Goal: Task Accomplishment & Management: Complete application form

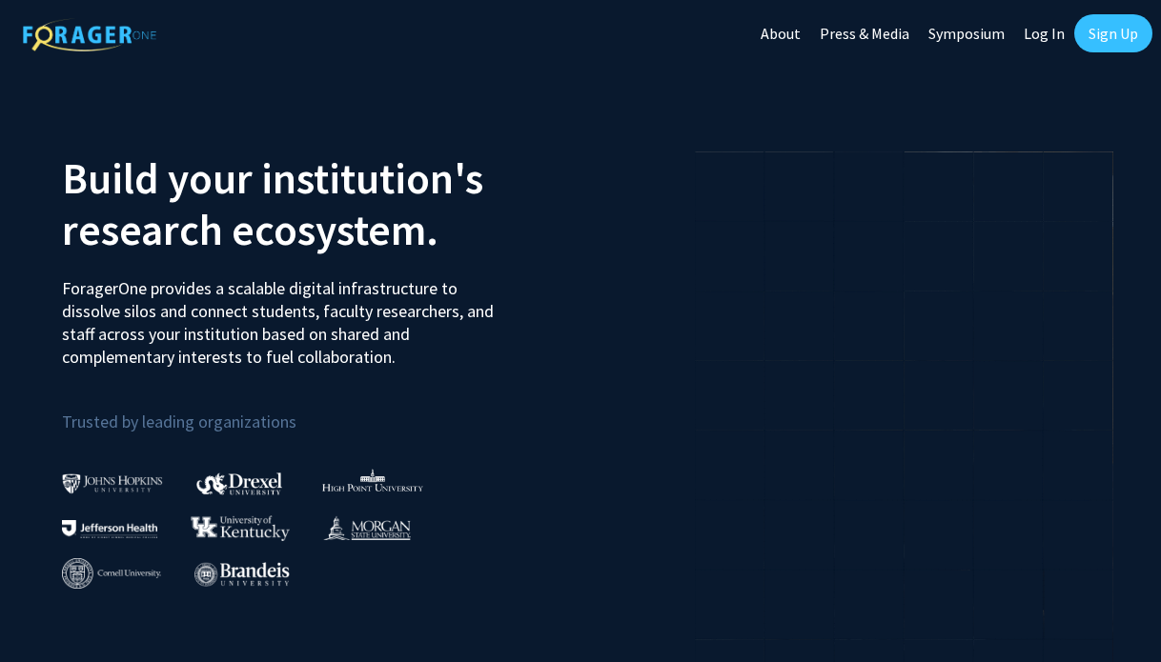
click at [1047, 42] on link "Log In" at bounding box center [1044, 33] width 60 height 67
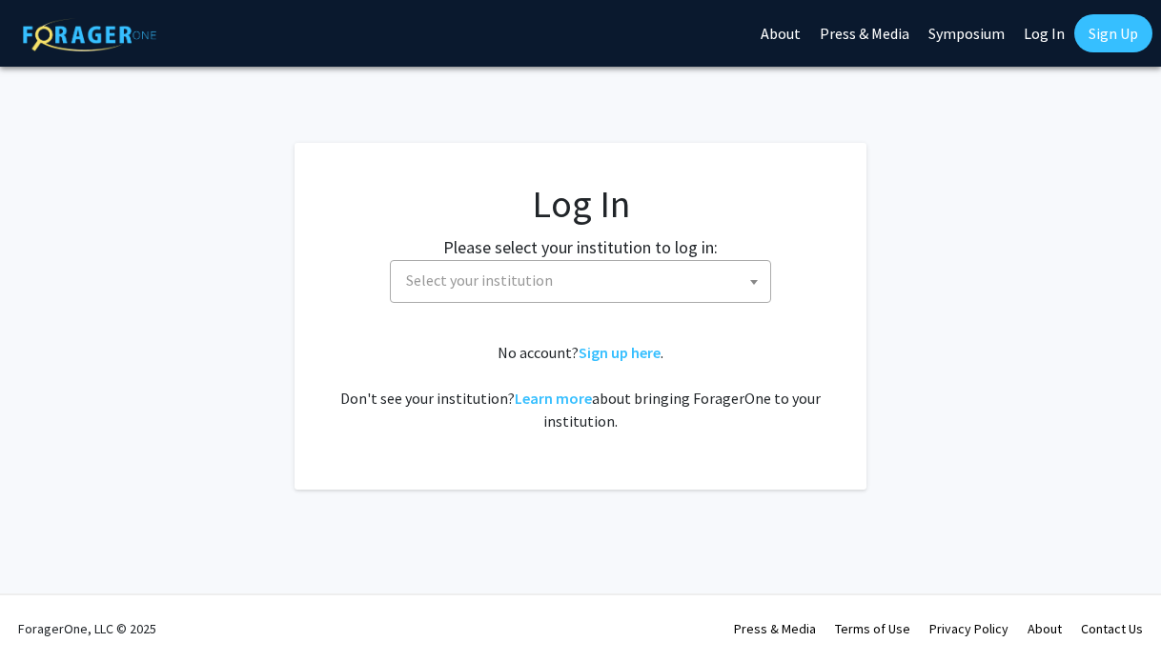
select select
click at [592, 279] on span "Select your institution" at bounding box center [584, 280] width 372 height 39
click at [594, 215] on h1 "Log In" at bounding box center [581, 204] width 496 height 46
click at [602, 270] on span "Select your institution" at bounding box center [584, 280] width 372 height 39
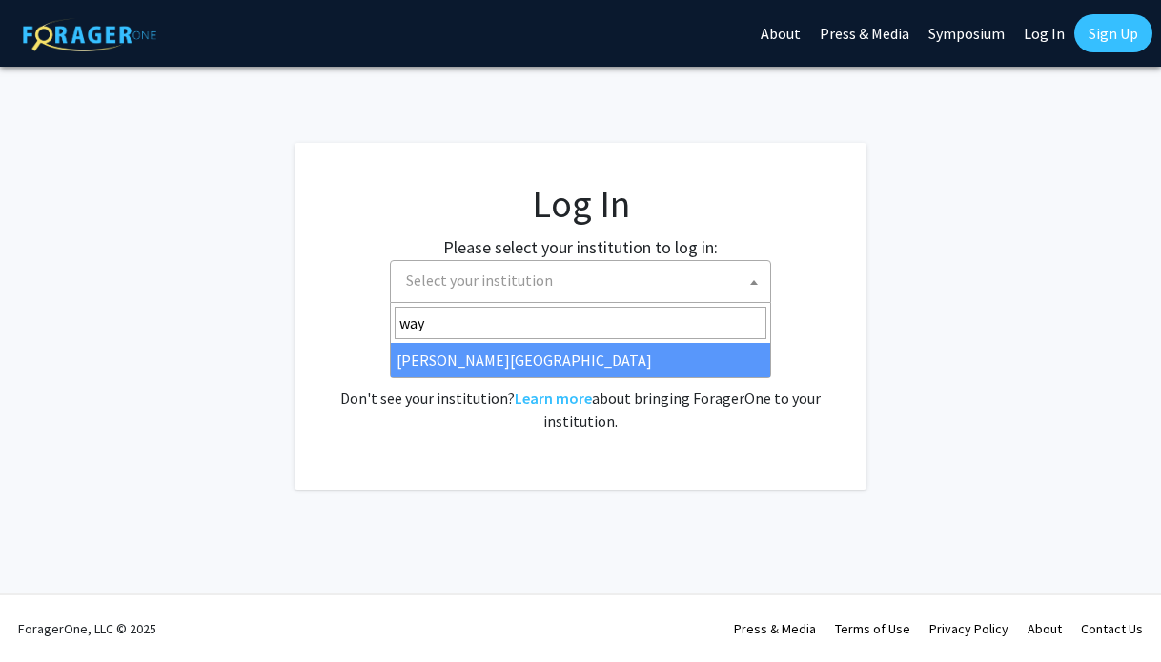
type input "wayn"
select select "21"
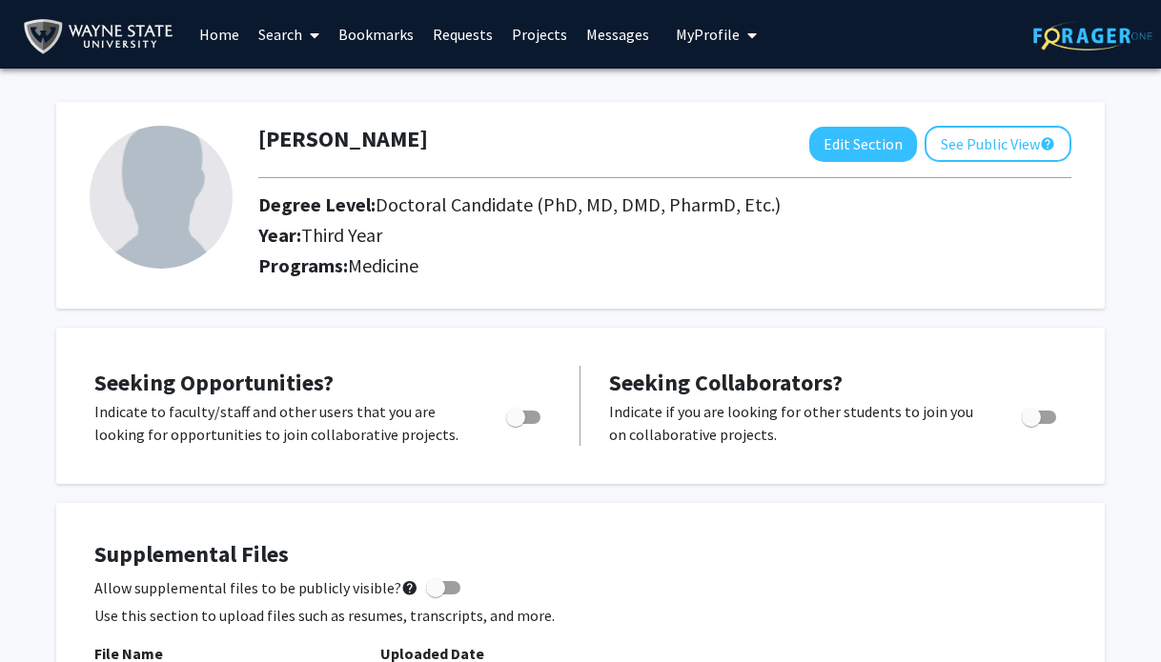
click at [539, 39] on link "Projects" at bounding box center [539, 34] width 74 height 67
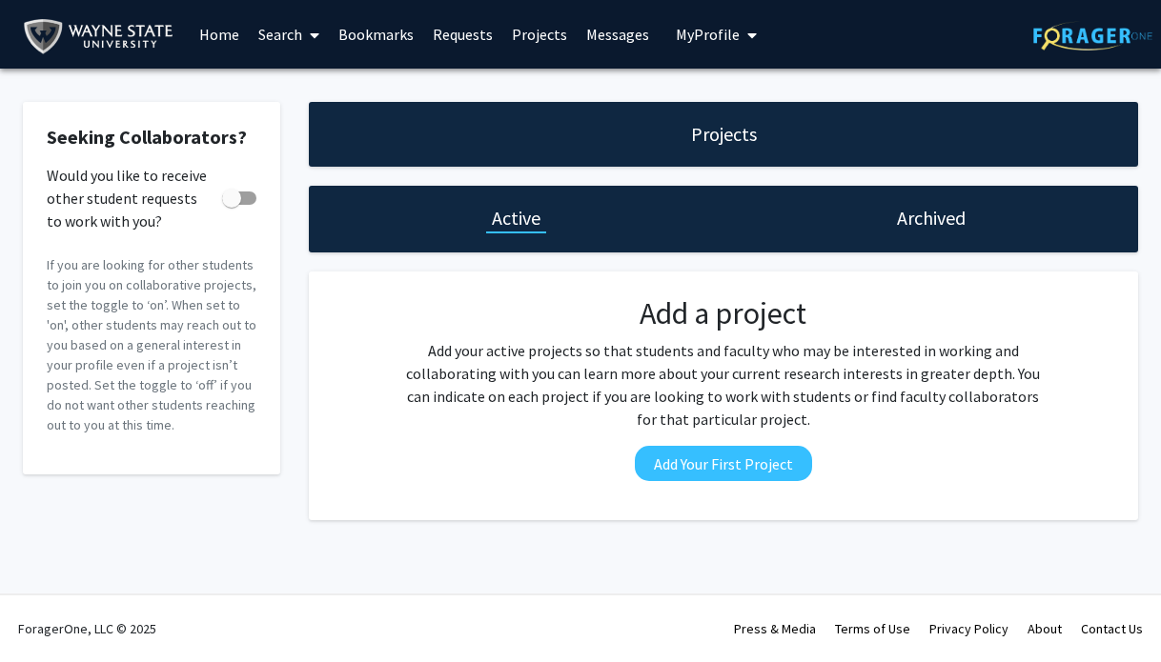
click at [303, 36] on span at bounding box center [310, 35] width 17 height 67
click at [317, 92] on span "Faculty/Staff" at bounding box center [319, 88] width 140 height 38
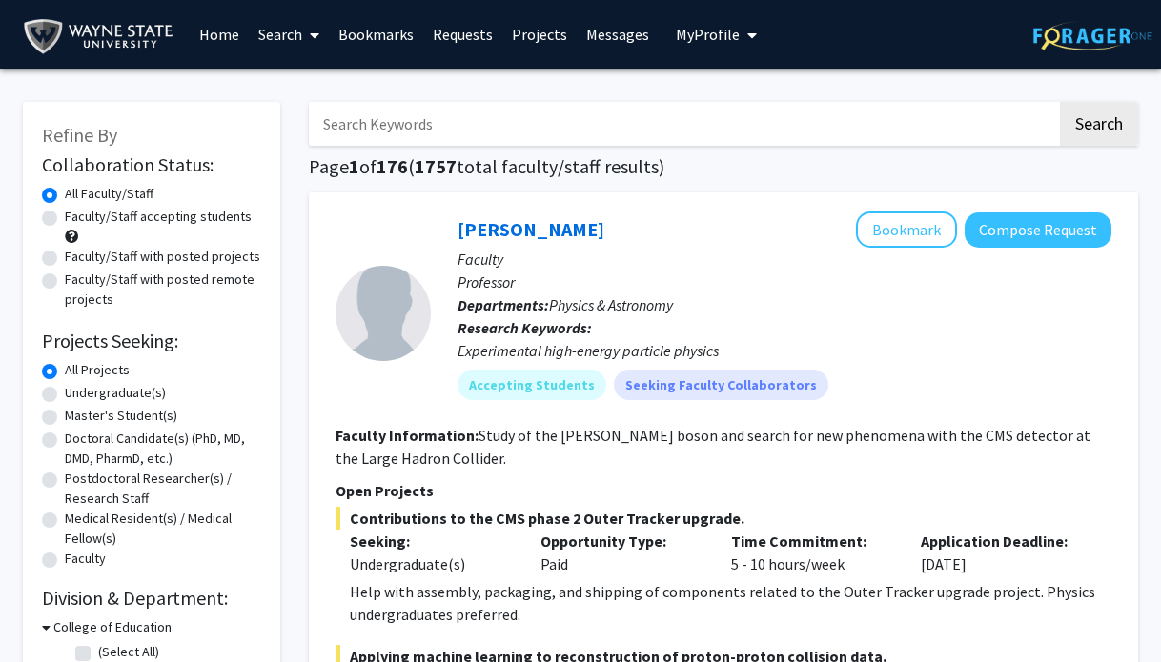
click at [543, 41] on link "Projects" at bounding box center [539, 34] width 74 height 67
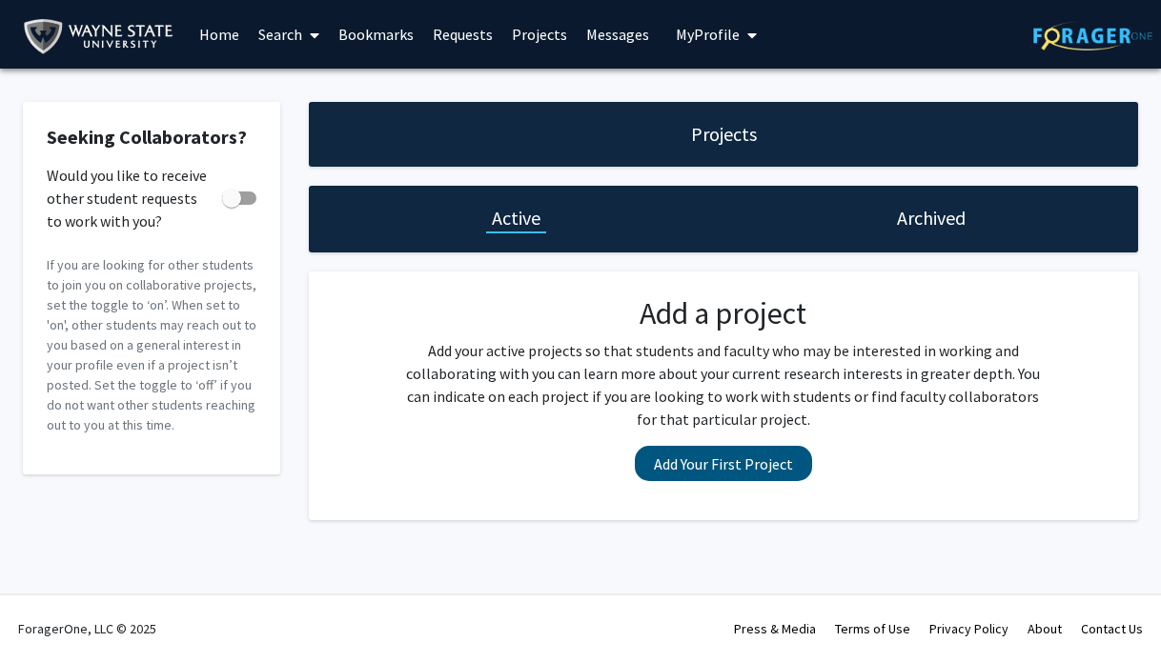
click at [698, 475] on button "Add Your First Project" at bounding box center [723, 463] width 177 height 35
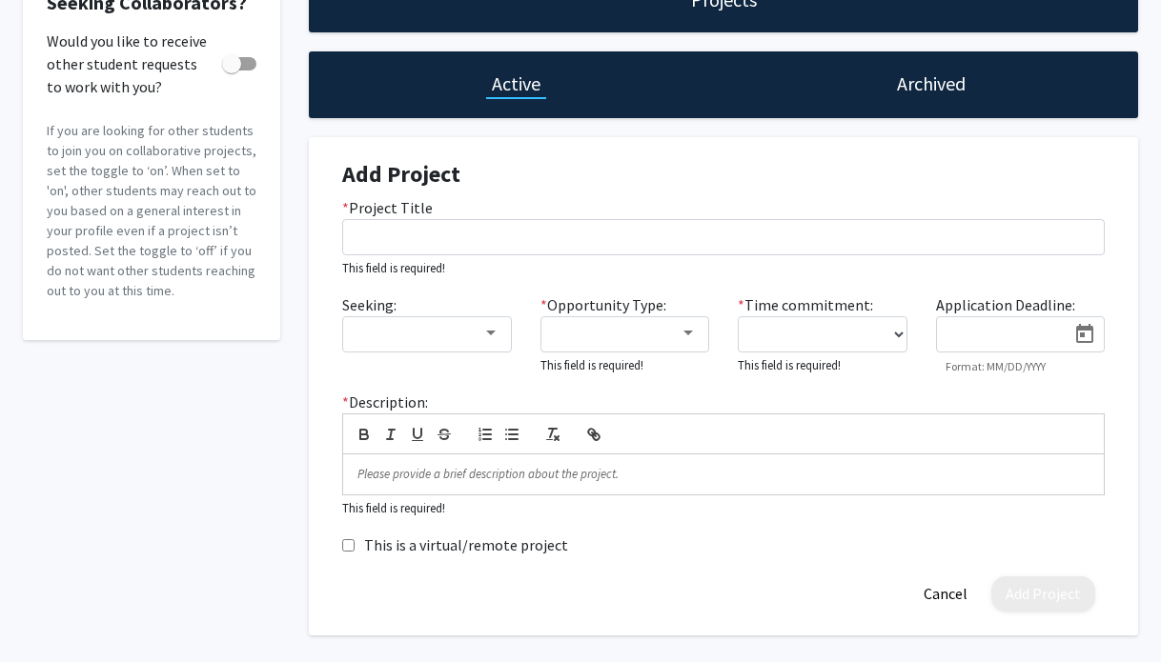
scroll to position [131, 0]
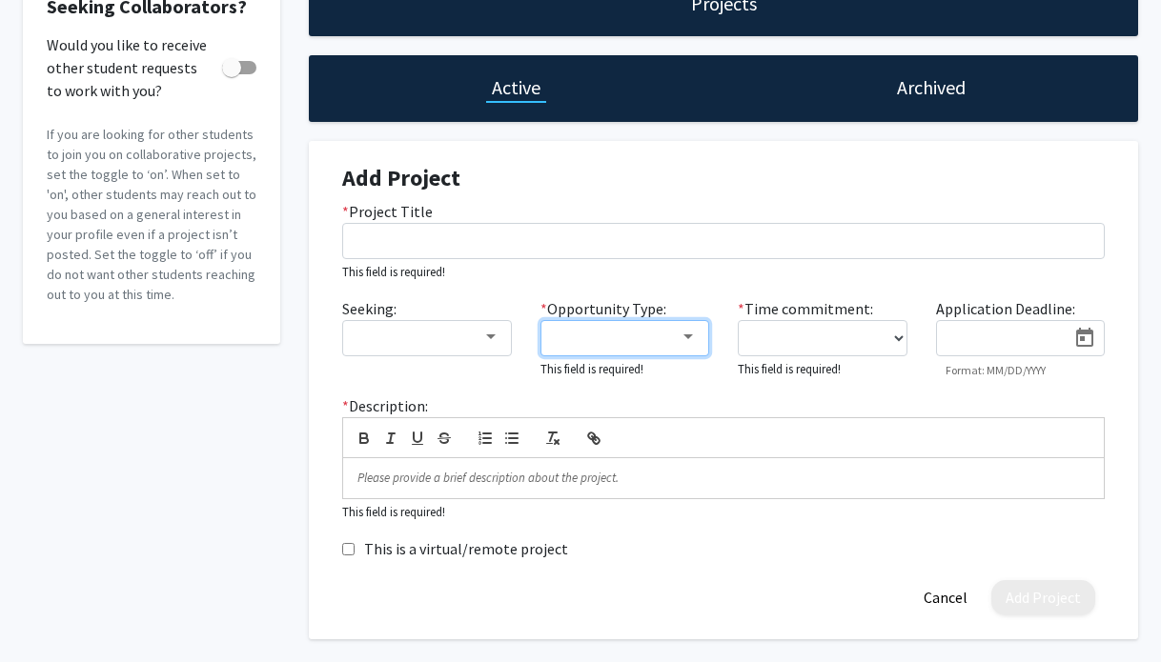
click at [646, 345] on div at bounding box center [617, 337] width 128 height 23
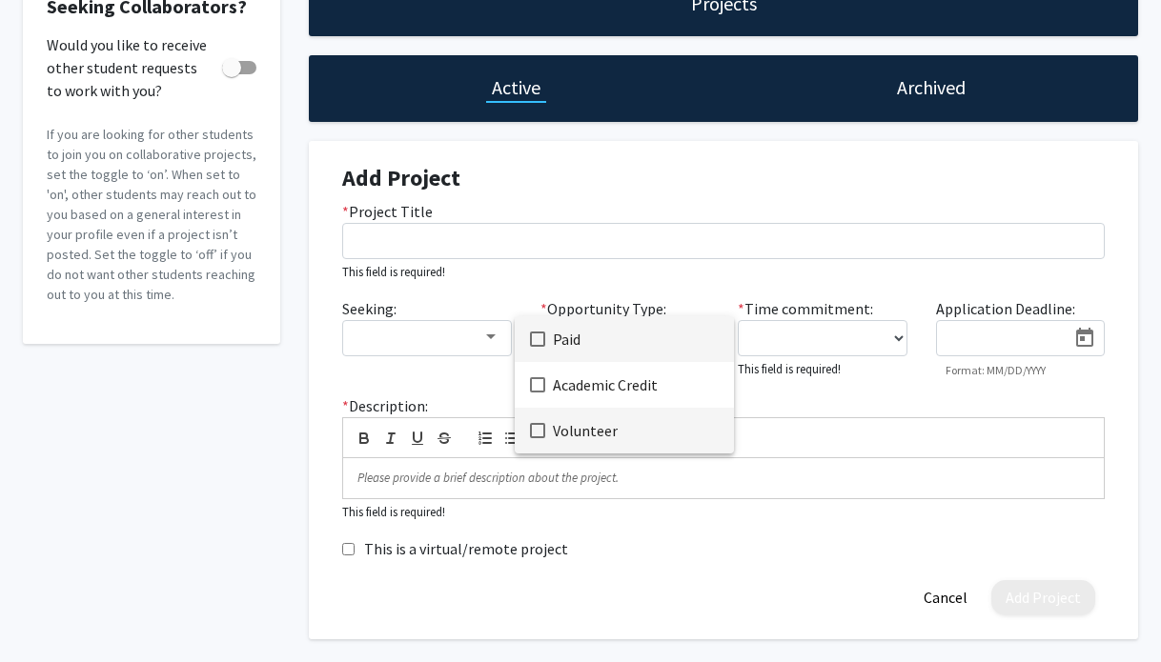
click at [636, 431] on span "Volunteer" at bounding box center [636, 431] width 166 height 46
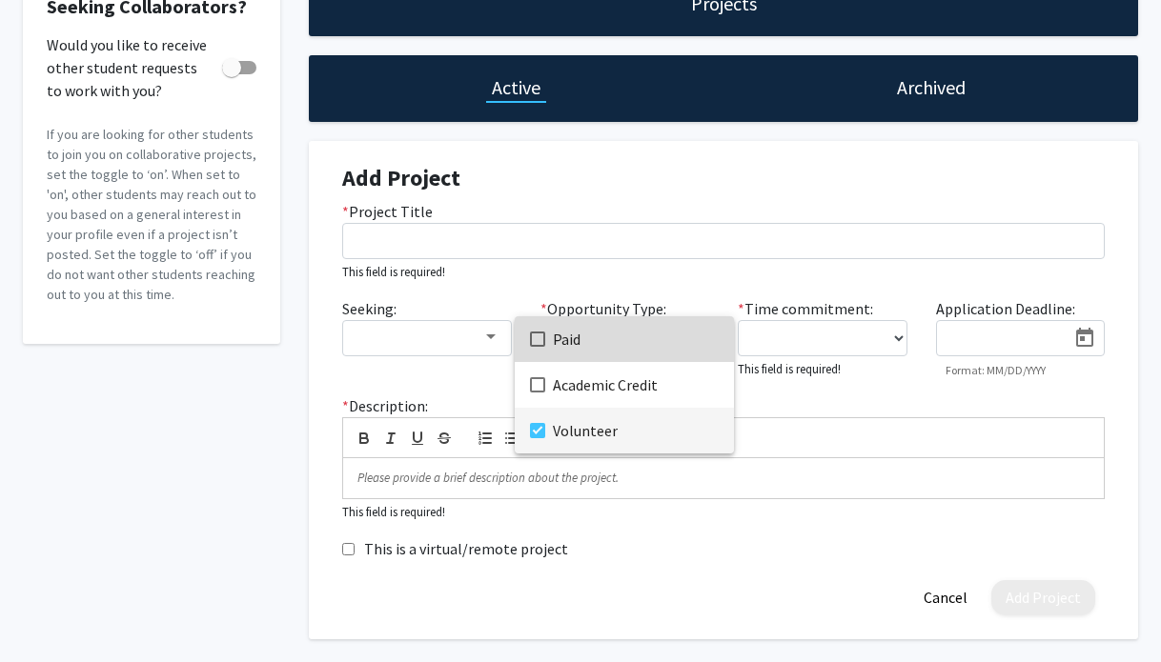
click at [634, 354] on span "Paid" at bounding box center [636, 339] width 166 height 46
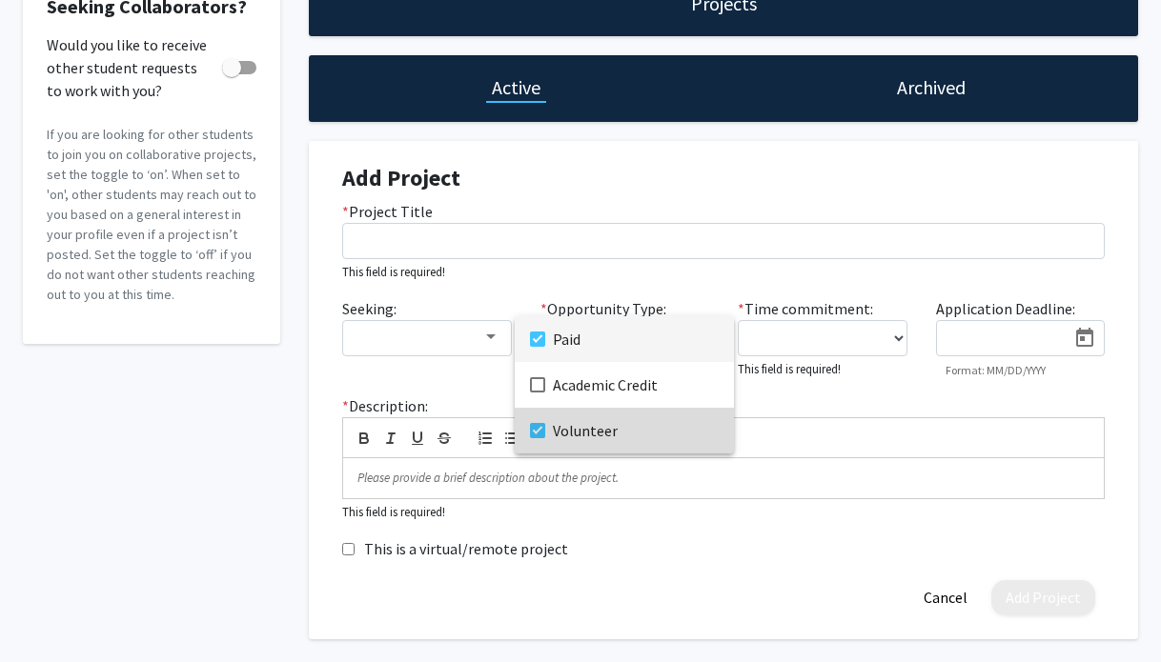
click at [636, 427] on span "Volunteer" at bounding box center [636, 431] width 166 height 46
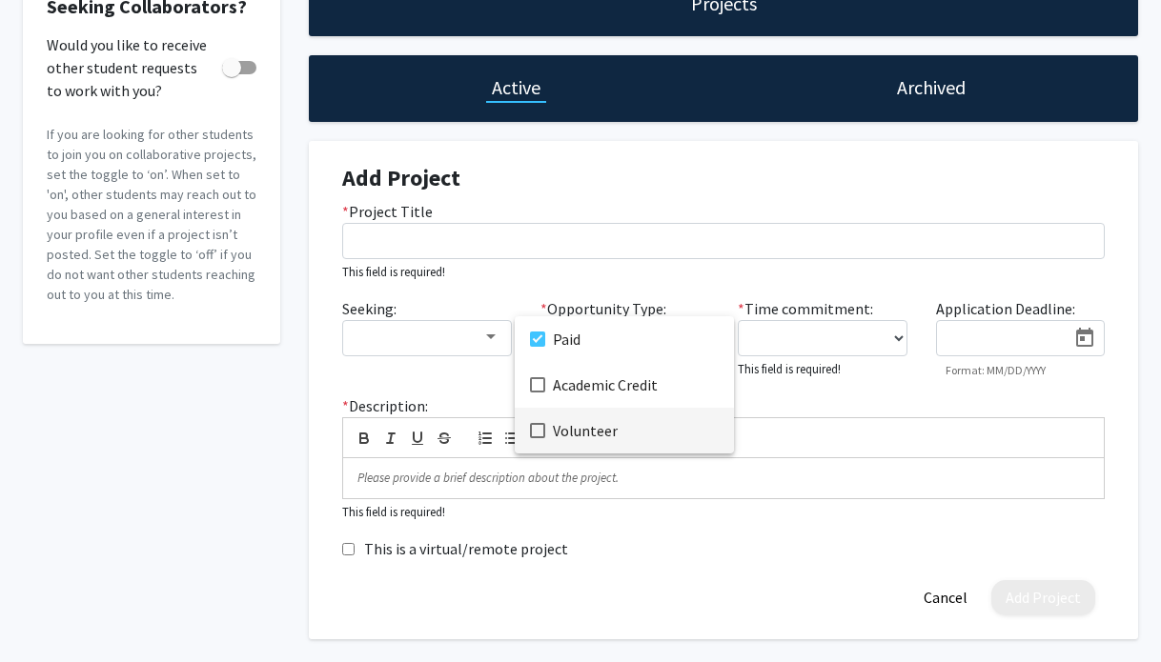
click at [797, 344] on div at bounding box center [580, 331] width 1161 height 662
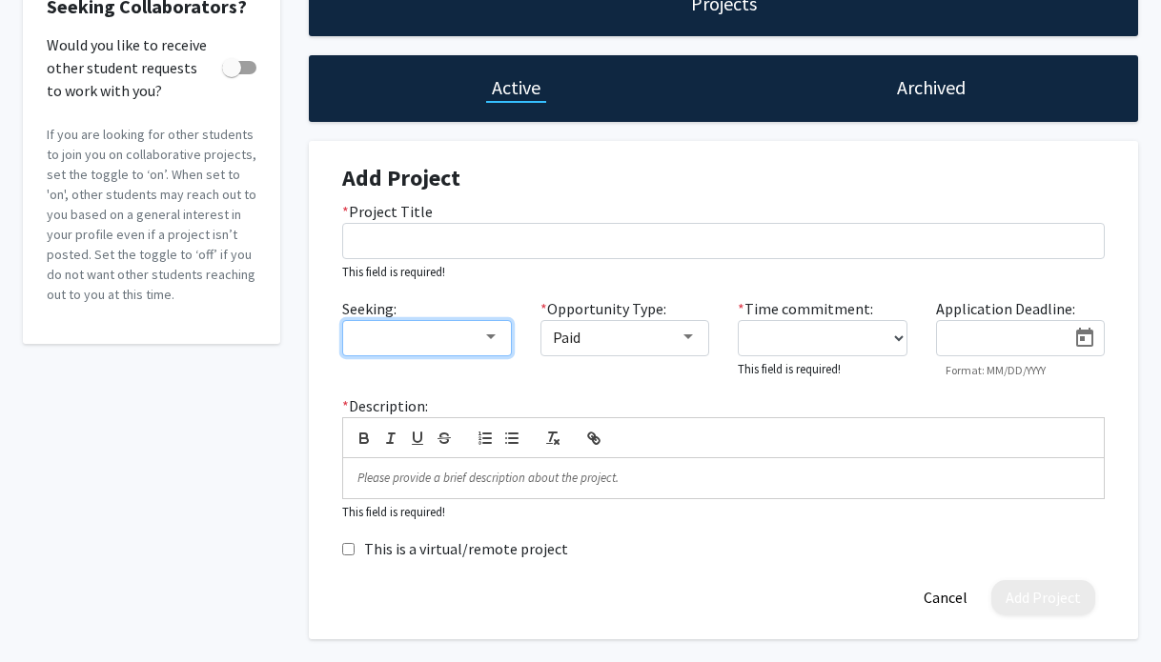
click at [379, 354] on mat-select at bounding box center [427, 338] width 170 height 36
click at [467, 344] on div at bounding box center [419, 337] width 128 height 23
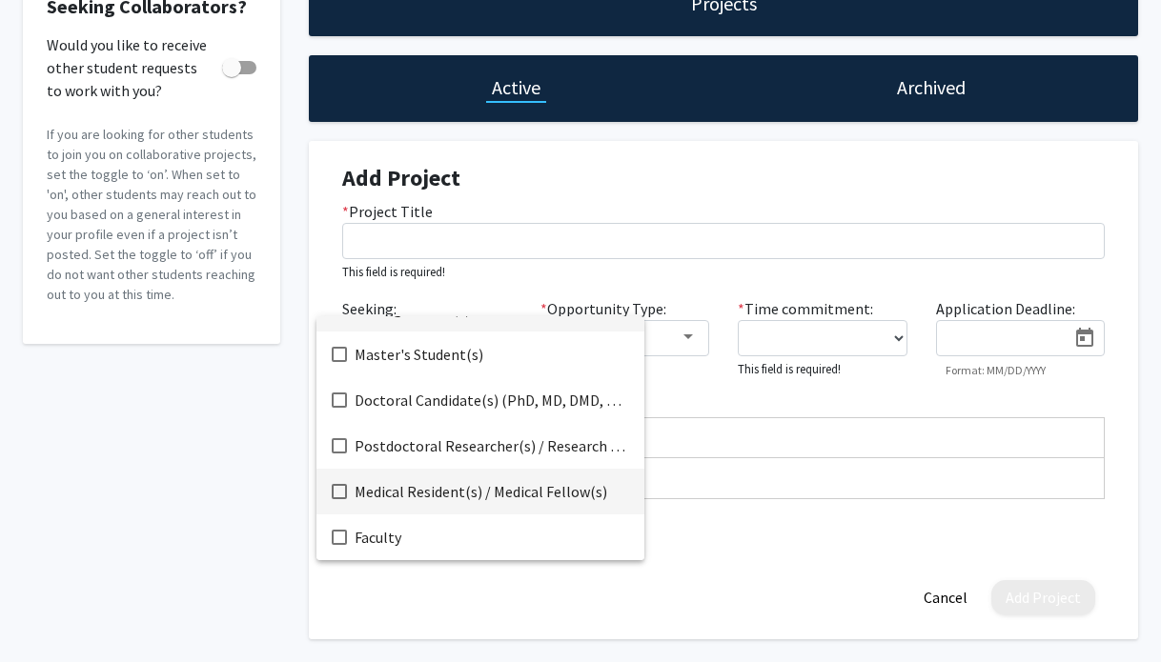
scroll to position [31, 0]
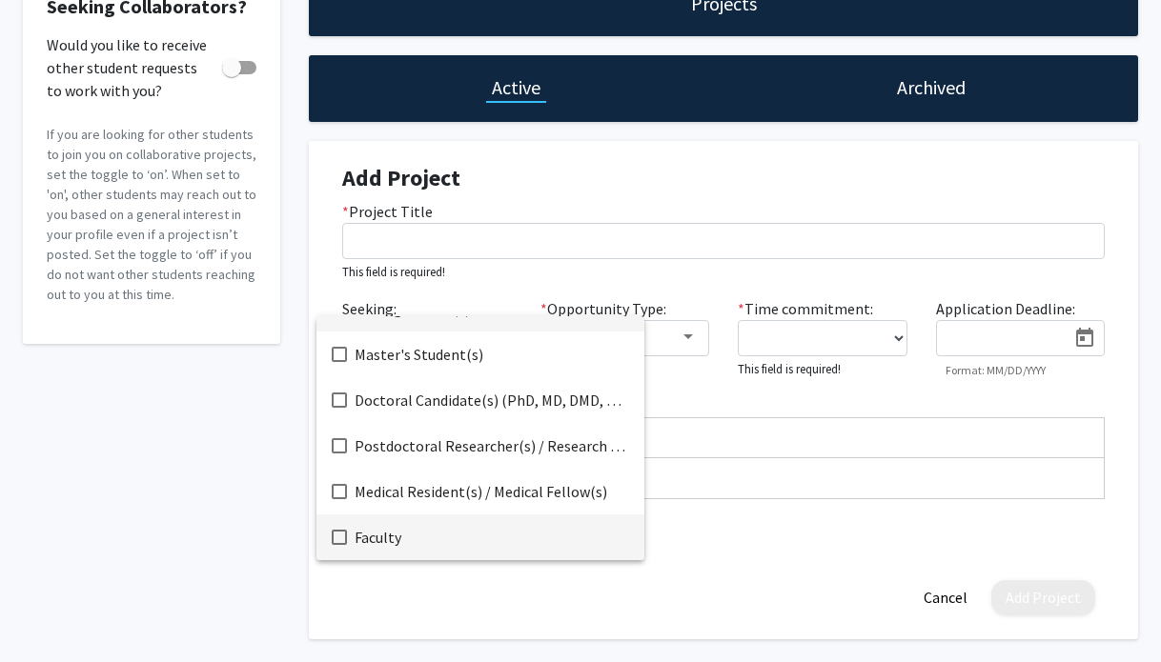
click at [425, 540] on span "Faculty" at bounding box center [492, 538] width 275 height 46
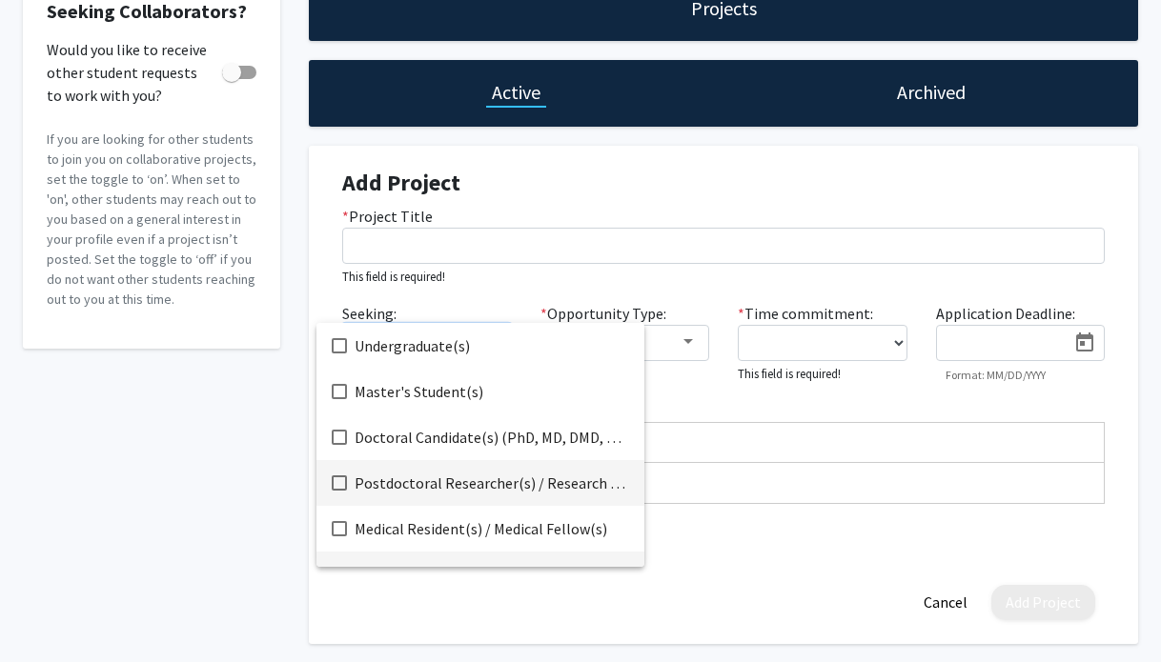
scroll to position [124, 0]
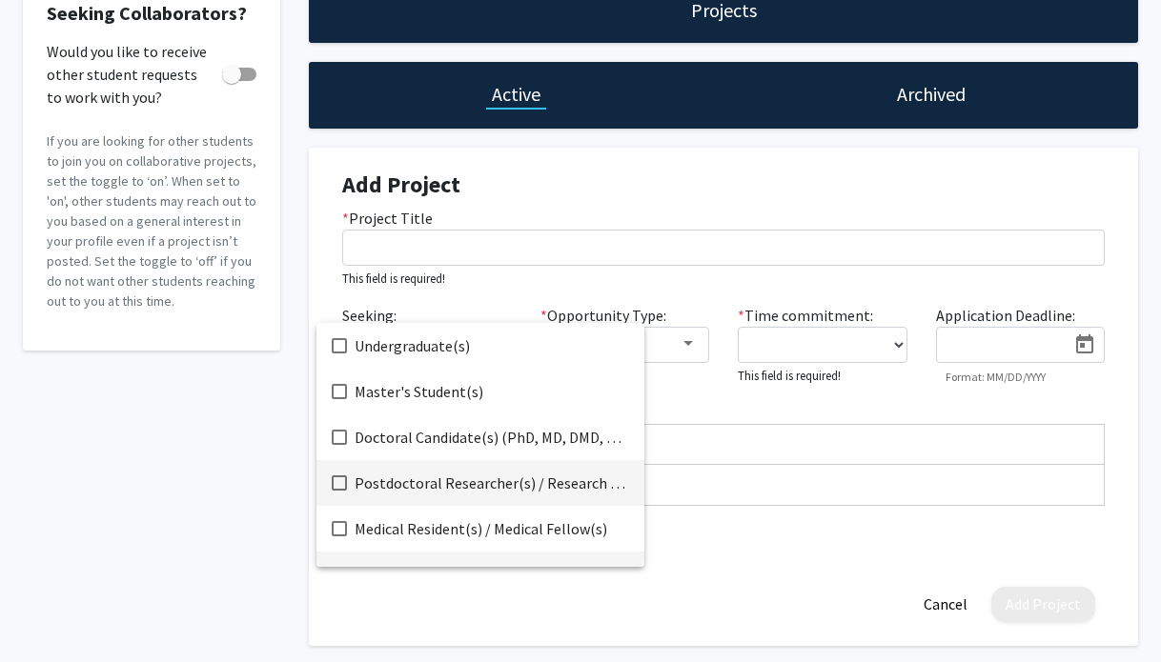
click at [437, 483] on span "Postdoctoral Researcher(s) / Research Staff" at bounding box center [492, 483] width 275 height 46
click at [435, 531] on span "Medical Resident(s) / Medical Fellow(s)" at bounding box center [492, 529] width 275 height 46
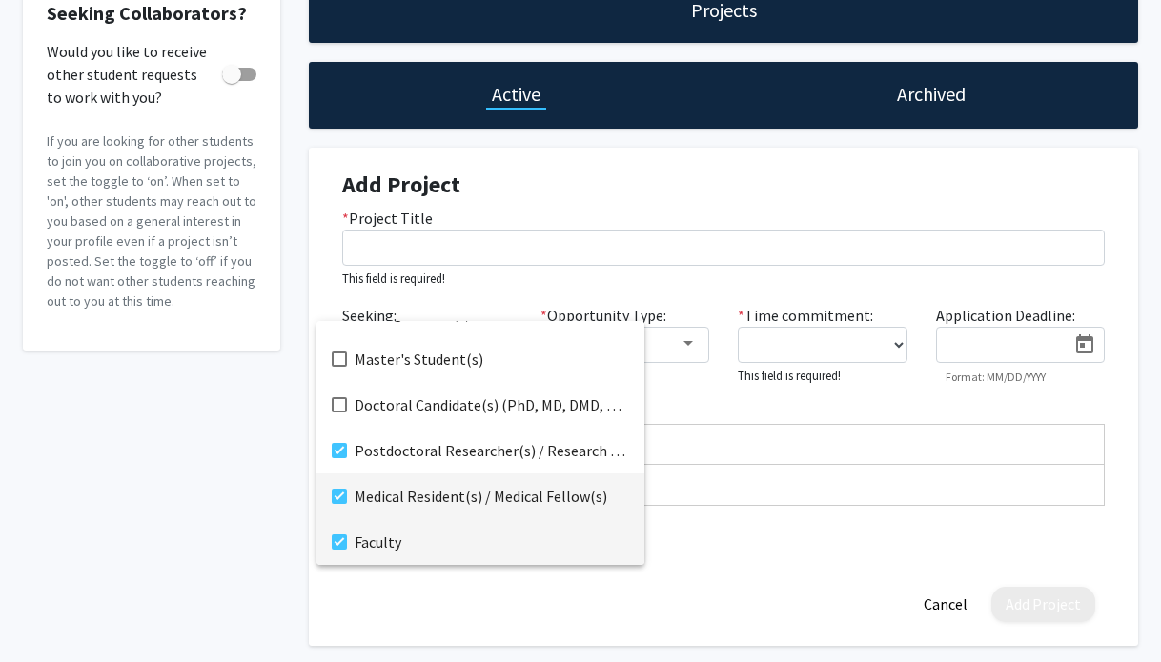
scroll to position [168, 0]
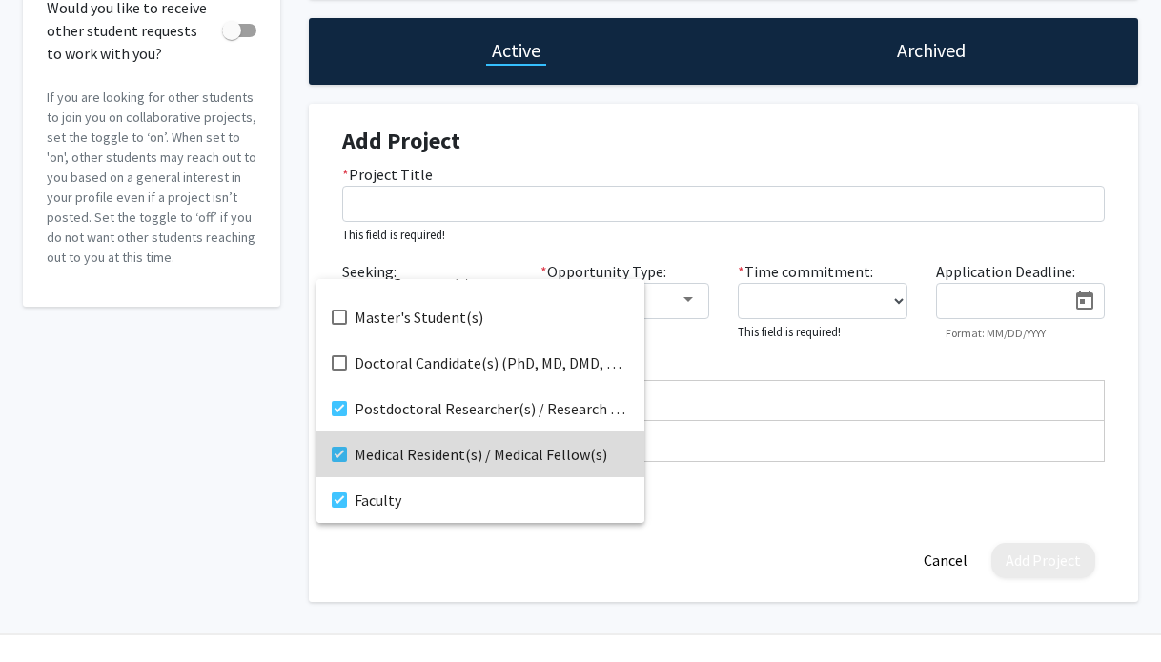
click at [455, 465] on span "Medical Resident(s) / Medical Fellow(s)" at bounding box center [492, 455] width 275 height 46
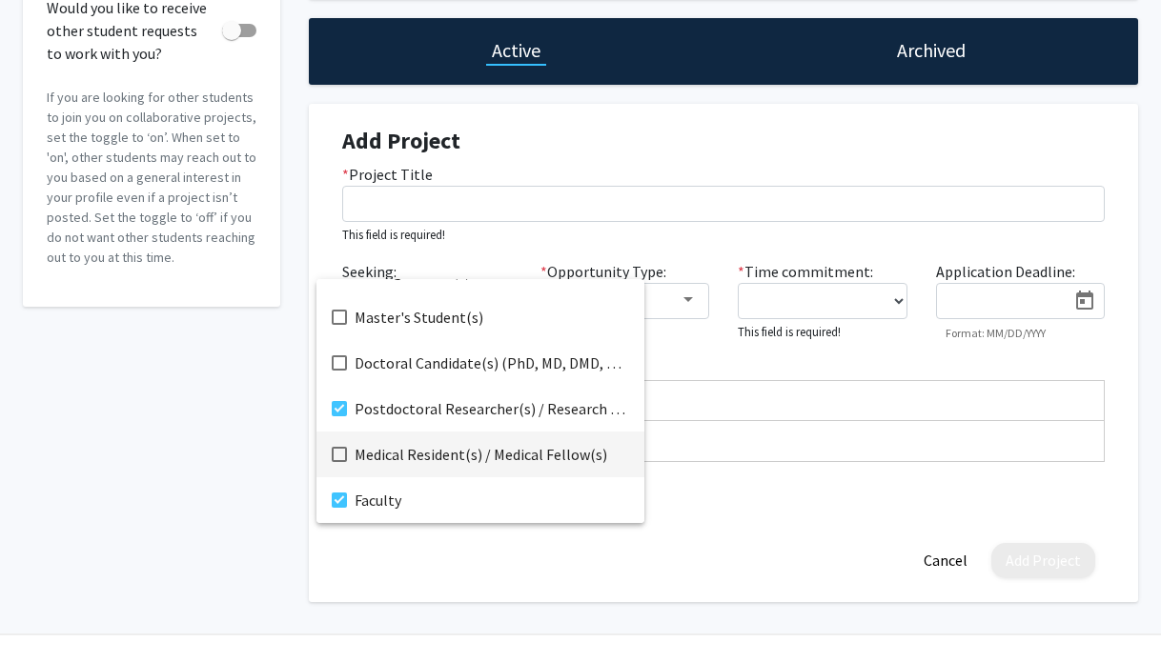
click at [682, 491] on div at bounding box center [580, 331] width 1161 height 662
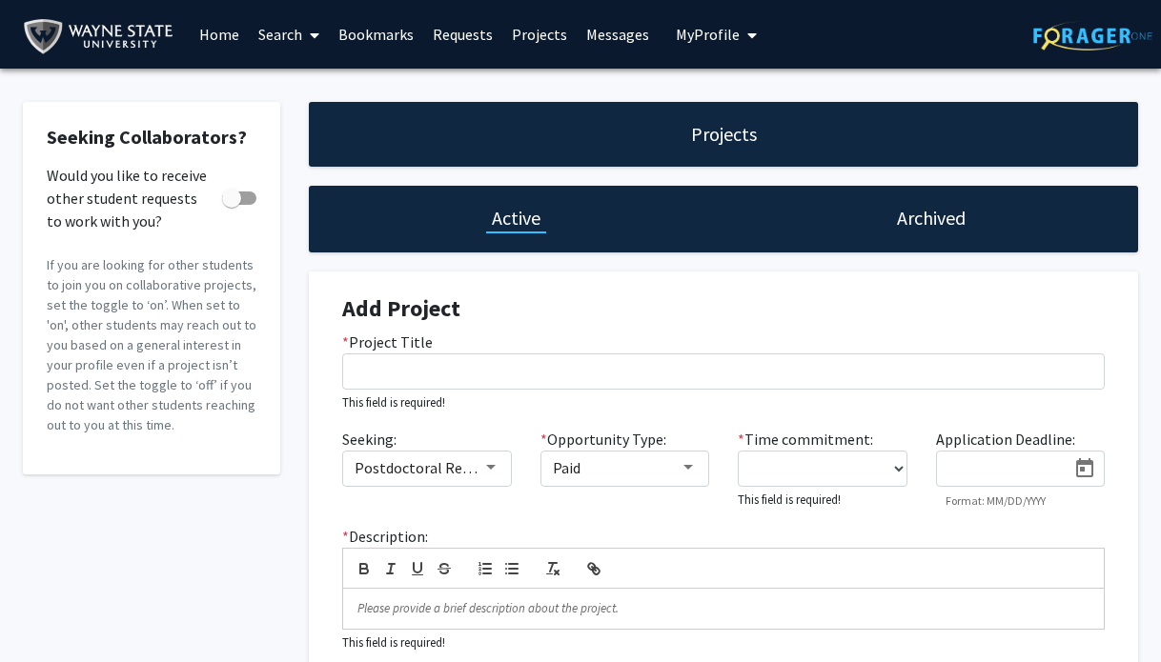
scroll to position [0, 0]
